Goal: Find specific page/section: Find specific page/section

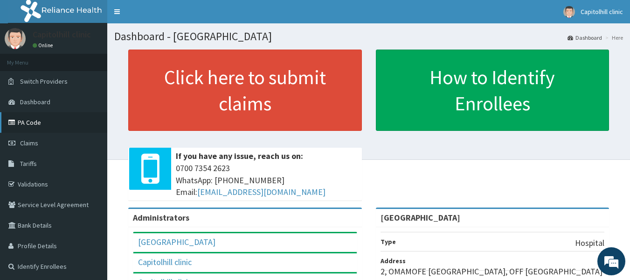
click at [34, 122] on link "PA Code" at bounding box center [53, 122] width 107 height 21
click at [45, 121] on link "PA Code" at bounding box center [53, 122] width 107 height 21
click at [31, 125] on link "PA Code" at bounding box center [53, 122] width 107 height 21
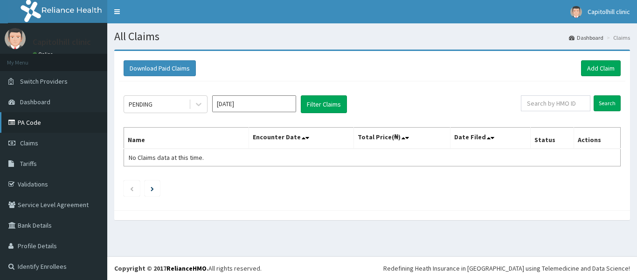
click at [33, 121] on link "PA Code" at bounding box center [53, 122] width 107 height 21
